Goal: Transaction & Acquisition: Purchase product/service

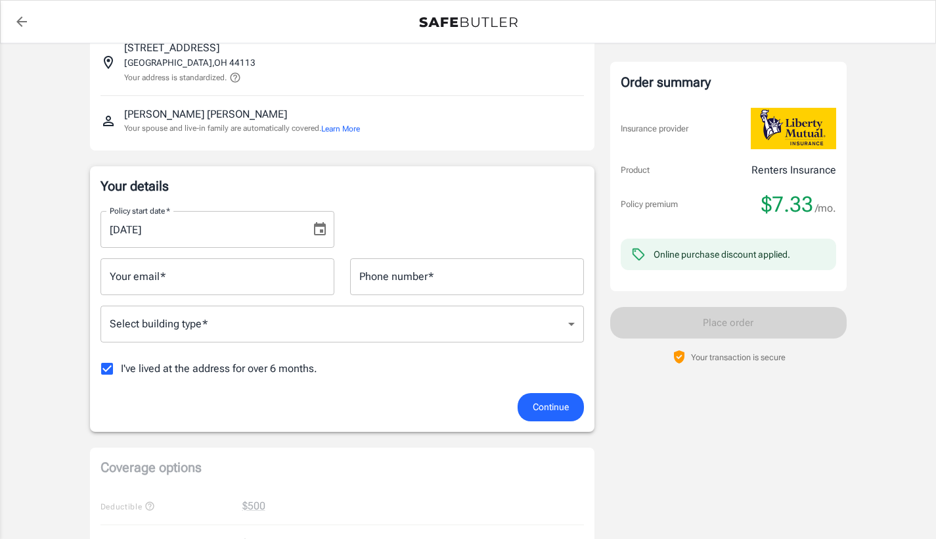
scroll to position [73, 0]
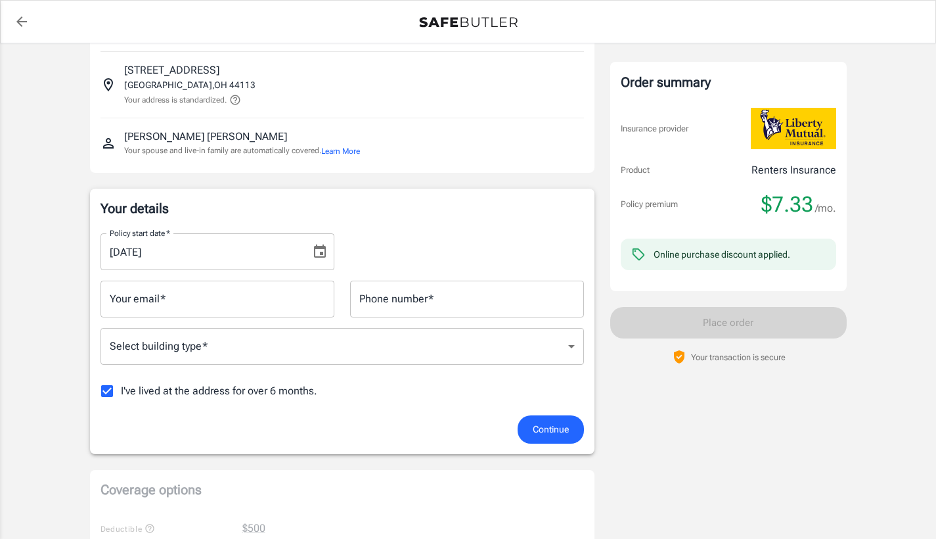
click at [314, 253] on icon "Choose date, selected date is Aug 12, 2025" at bounding box center [320, 250] width 12 height 13
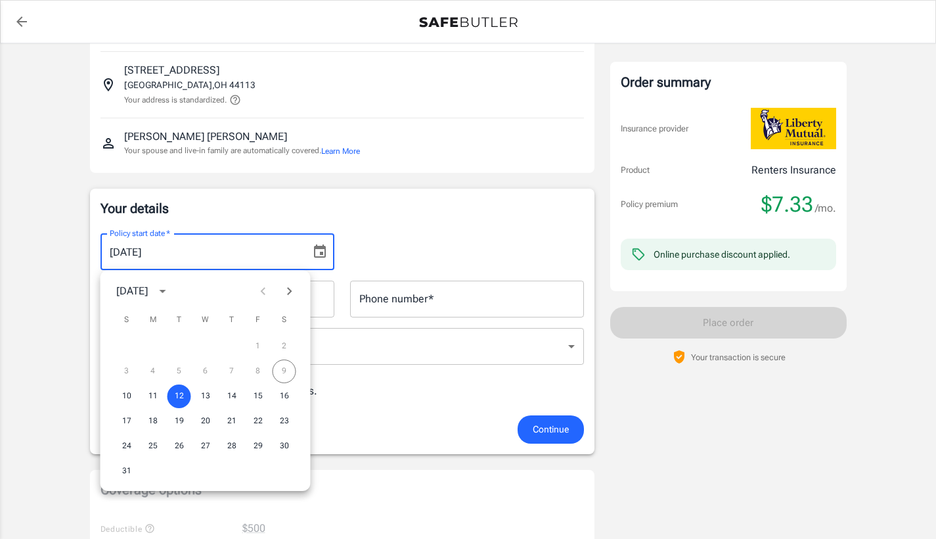
click at [289, 293] on icon "Next month" at bounding box center [289, 291] width 5 height 8
click at [209, 396] on button "17" at bounding box center [206, 396] width 24 height 24
type input "[DATE]"
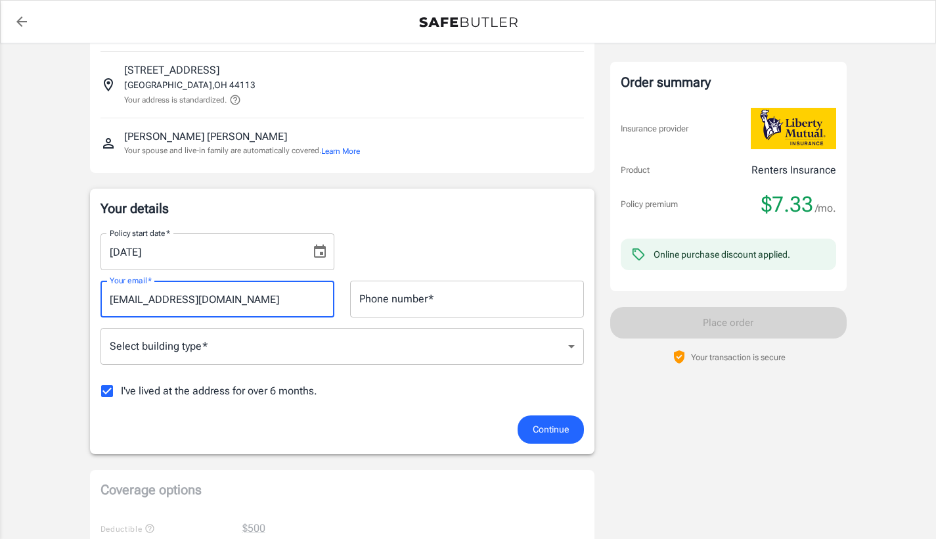
type input "[EMAIL_ADDRESS][DOMAIN_NAME]"
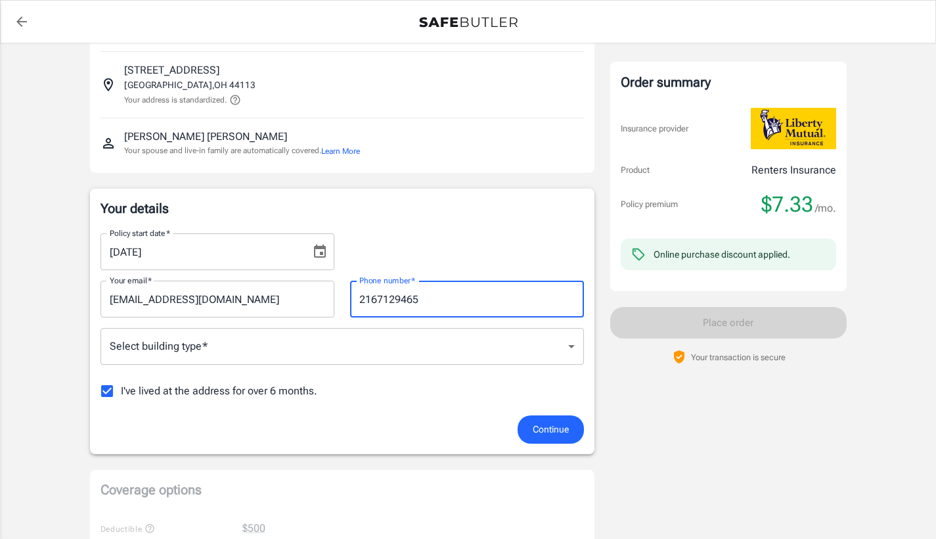
type input "2167129465"
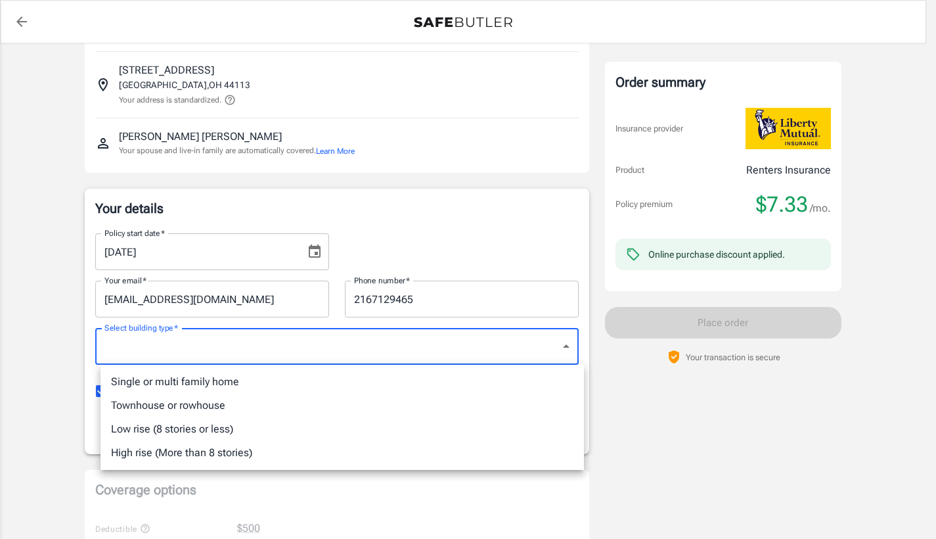
click at [284, 352] on body "Policy premium $ 7.33 /mo Liberty Mutual Renters Insurance [STREET_ADDRESS] You…" at bounding box center [468, 548] width 936 height 1242
click at [225, 433] on li "Low rise (8 stories or less)" at bounding box center [343, 429] width 484 height 24
type input "lowrise"
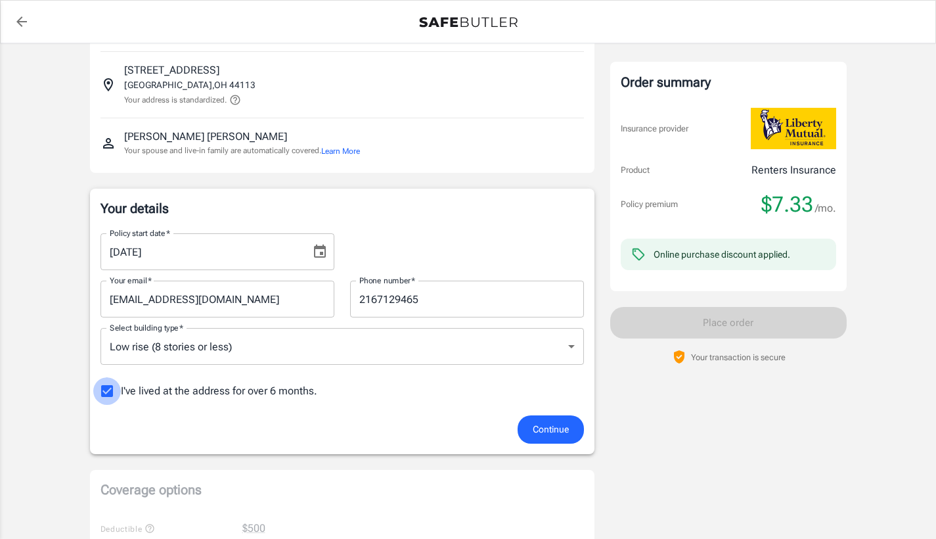
click at [112, 390] on input "I've lived at the address for over 6 months." at bounding box center [107, 391] width 28 height 28
checkbox input "false"
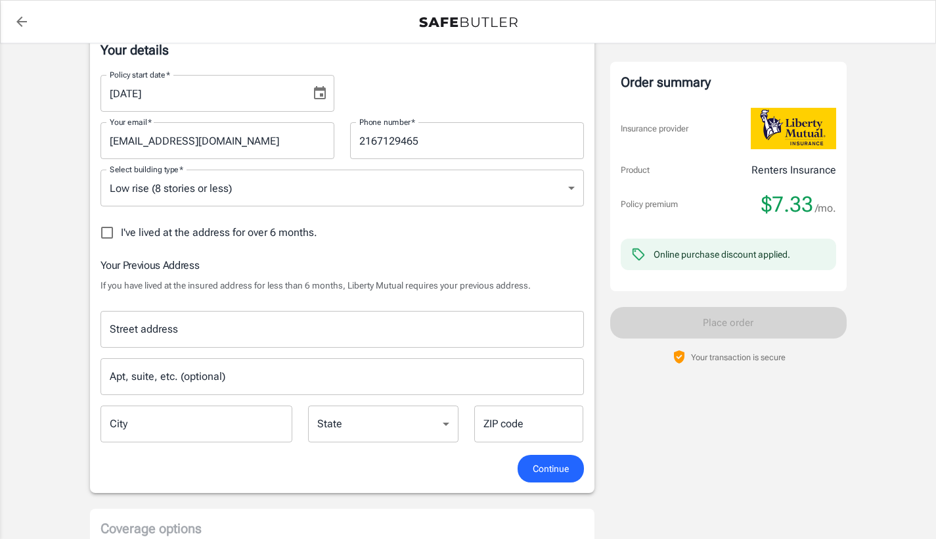
scroll to position [233, 0]
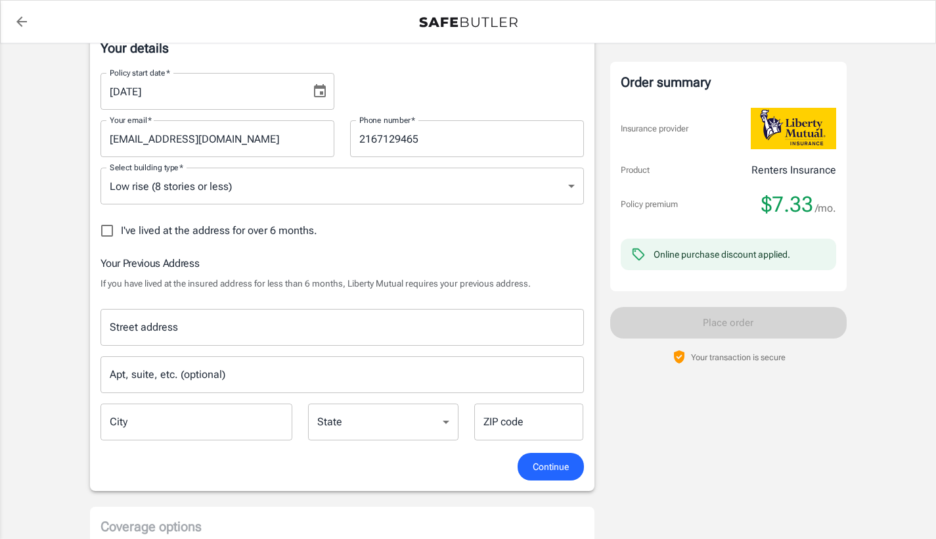
click at [169, 312] on div "Street address" at bounding box center [343, 327] width 484 height 37
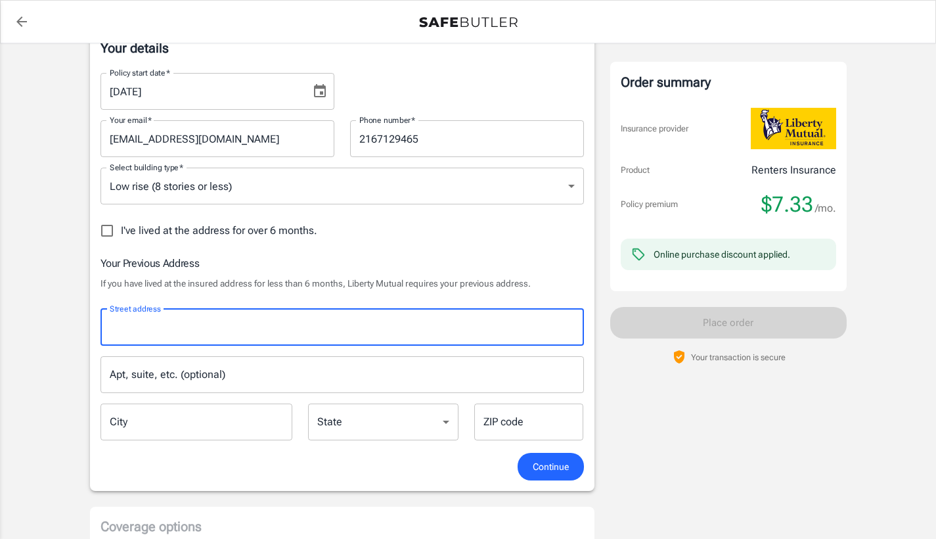
click at [184, 322] on input "Street address" at bounding box center [342, 327] width 472 height 25
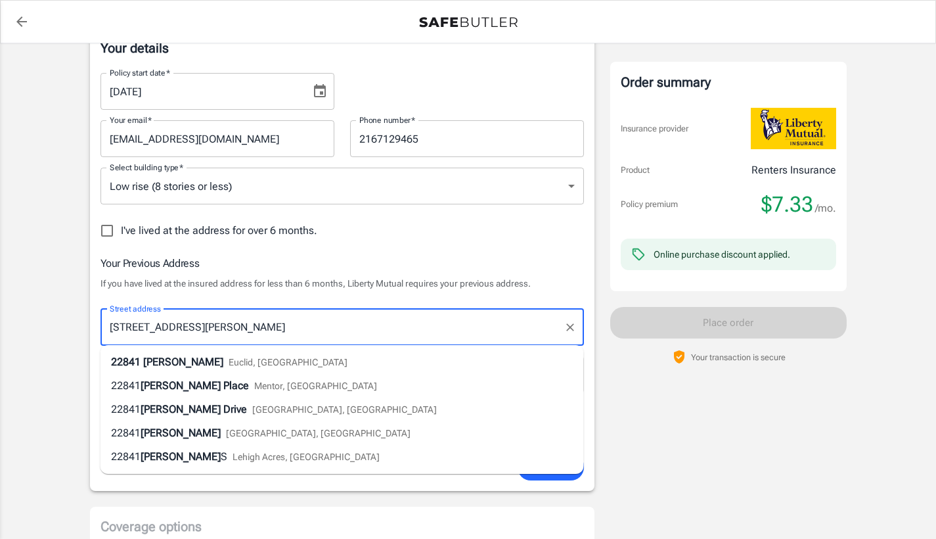
click at [229, 362] on span "Euclid, [GEOGRAPHIC_DATA]" at bounding box center [288, 362] width 119 height 11
type input "[STREET_ADDRESS][PERSON_NAME]"
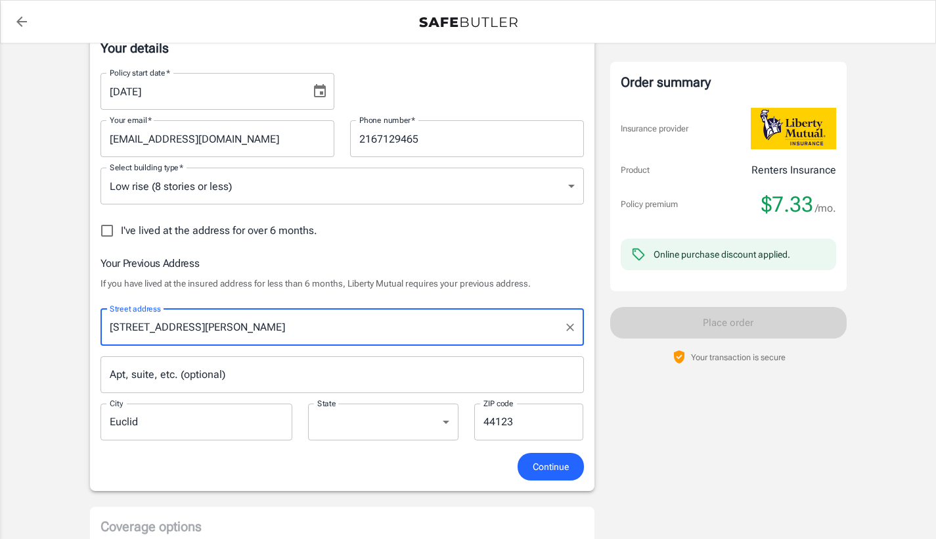
type input "Euclid"
select select "OH"
type input "44123"
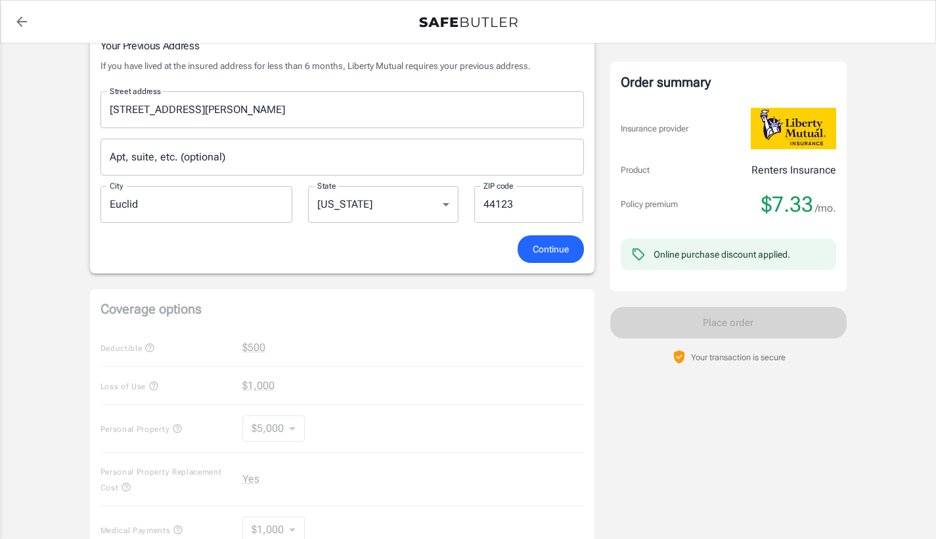
scroll to position [512, 0]
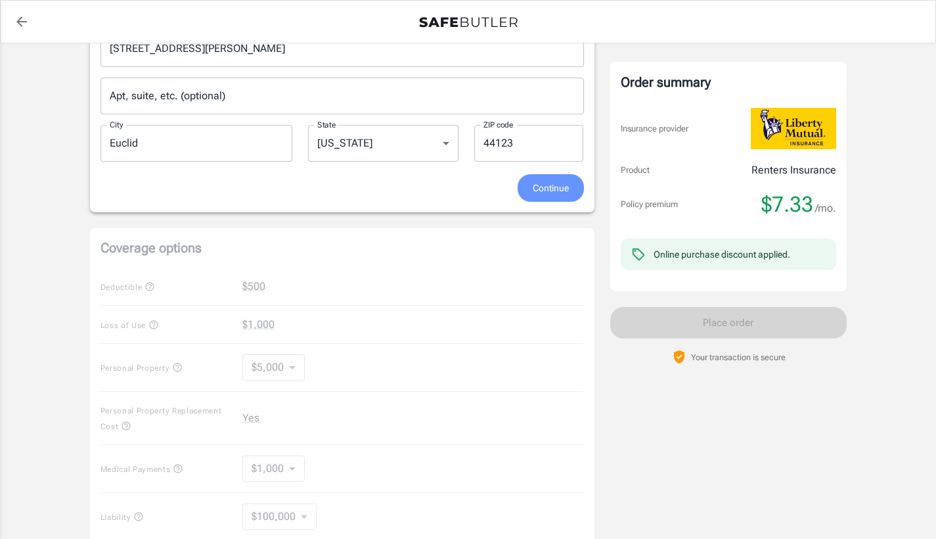
click at [535, 195] on button "Continue" at bounding box center [551, 188] width 66 height 28
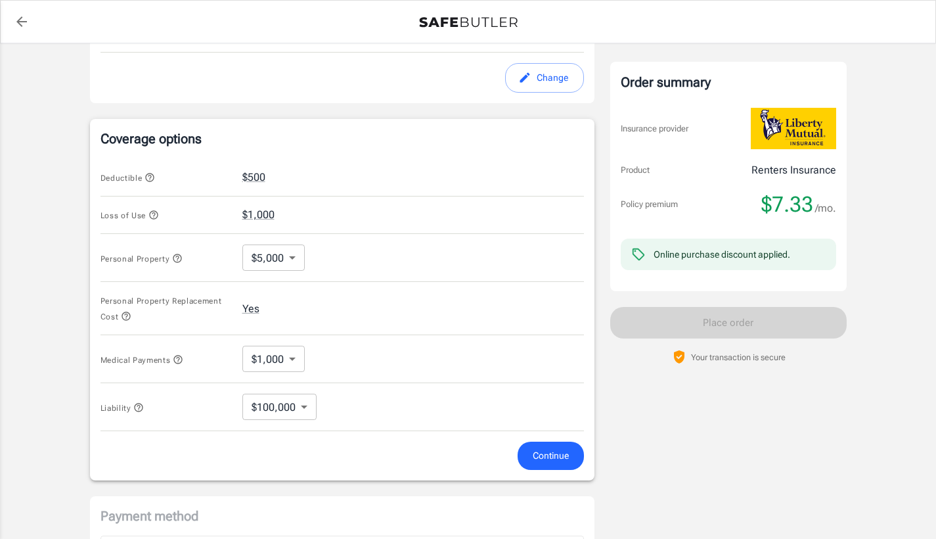
scroll to position [476, 0]
